Goal: Information Seeking & Learning: Find specific fact

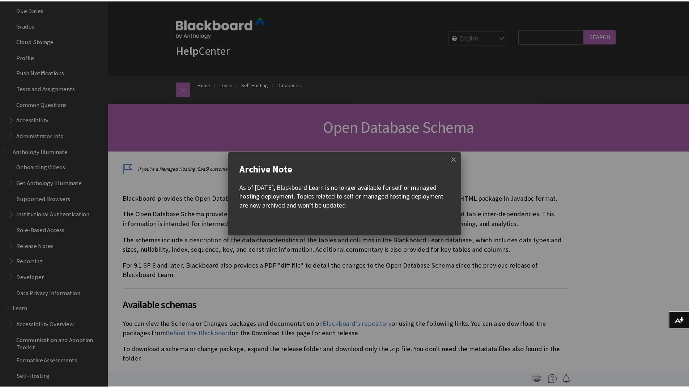
scroll to position [317, 0]
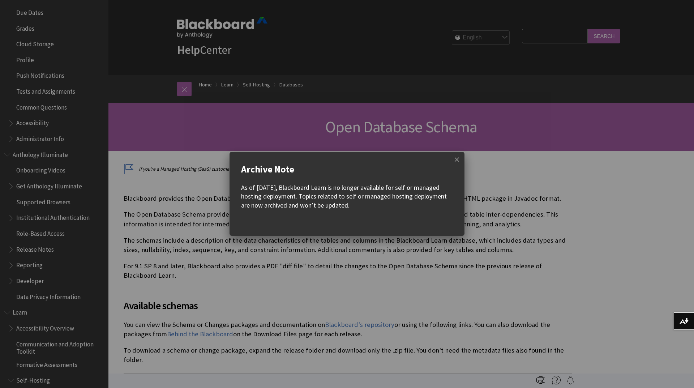
click at [466, 157] on w-div "Archive Note As of December 2023, Blackboard Learn is no longer available for s…" at bounding box center [347, 194] width 694 height 84
click at [459, 158] on span at bounding box center [457, 159] width 15 height 15
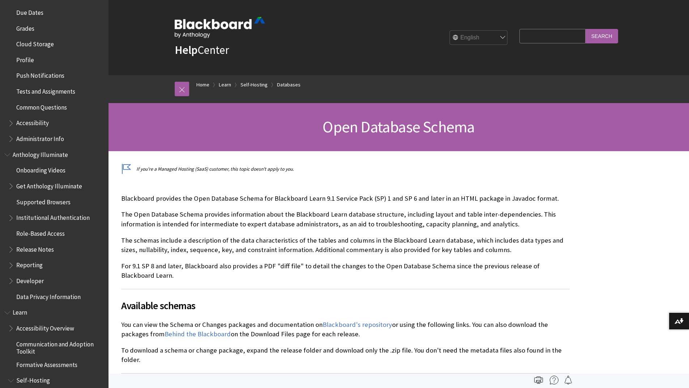
drag, startPoint x: 534, startPoint y: 27, endPoint x: 534, endPoint y: 32, distance: 4.7
click at [534, 28] on fieldset "Search Query Search" at bounding box center [568, 38] width 107 height 22
click at [534, 37] on input "Search Query" at bounding box center [552, 36] width 66 height 14
paste input "Architecture diagram / documentation"
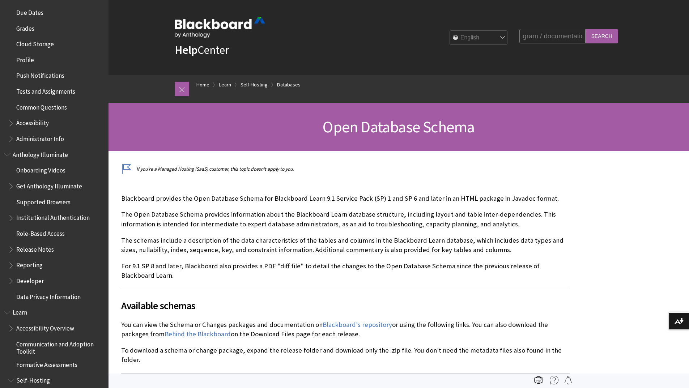
drag, startPoint x: 535, startPoint y: 36, endPoint x: 694, endPoint y: 26, distance: 159.1
click at [689, 26] on html "Skip to main content Help Center English عربية Català Cymraeg Deutsch Español S…" at bounding box center [344, 375] width 689 height 750
drag, startPoint x: 536, startPoint y: 37, endPoint x: 599, endPoint y: 35, distance: 62.2
click at [474, 44] on div "Help Center English عربية Català Cymraeg Deutsch Español Suomi Français עברית I…" at bounding box center [398, 37] width 463 height 75
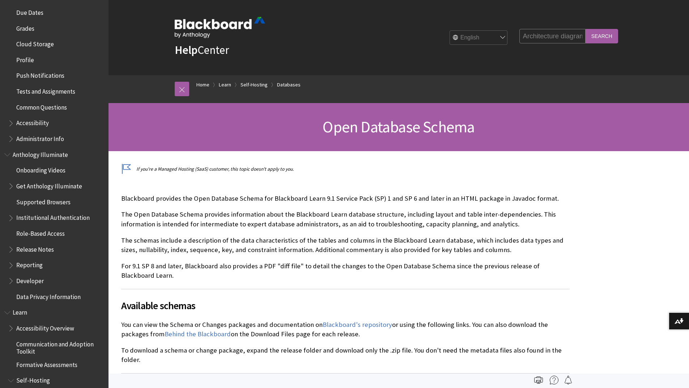
type input "Architecture diagram"
click at [607, 34] on input "Search" at bounding box center [602, 36] width 33 height 14
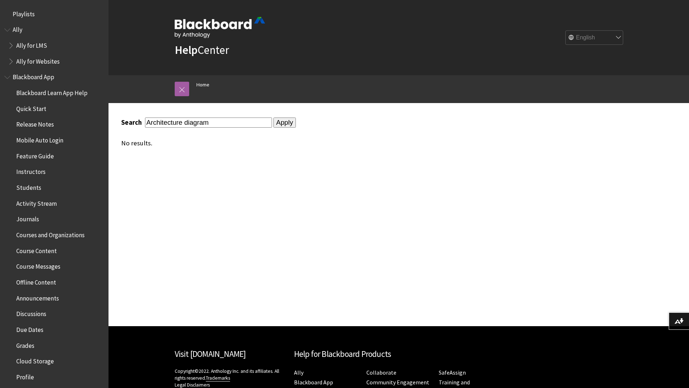
click at [213, 128] on div "Search Architecture diagram Apply No results." at bounding box center [345, 132] width 448 height 29
click at [213, 122] on input "Architecture diagram" at bounding box center [208, 123] width 127 height 10
type input "Architecture"
click at [278, 123] on input "Apply" at bounding box center [284, 123] width 23 height 10
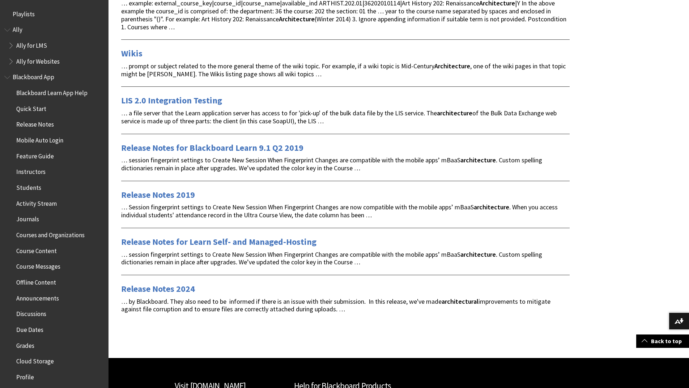
scroll to position [774, 0]
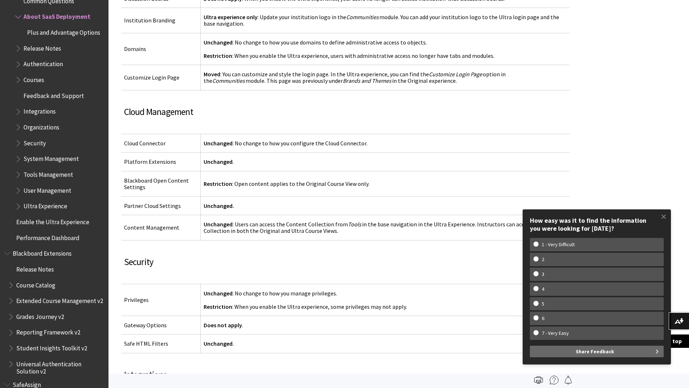
scroll to position [2351, 0]
